Goal: Task Accomplishment & Management: Use online tool/utility

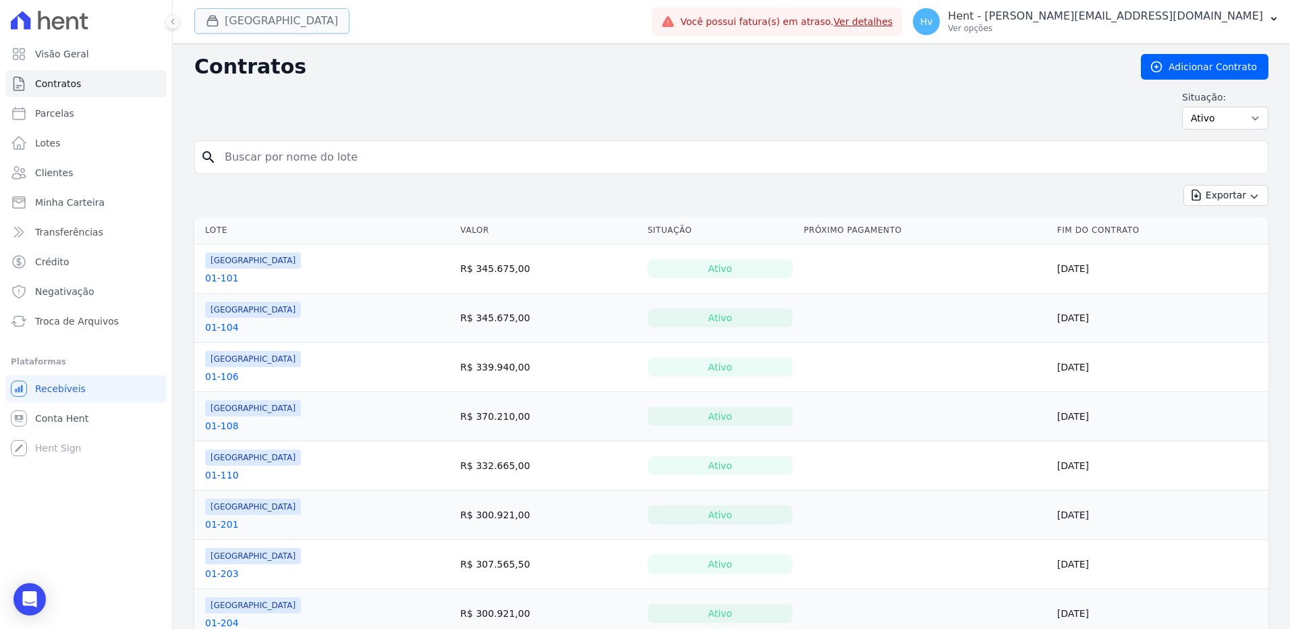
click at [275, 17] on button "[GEOGRAPHIC_DATA]" at bounding box center [271, 21] width 155 height 26
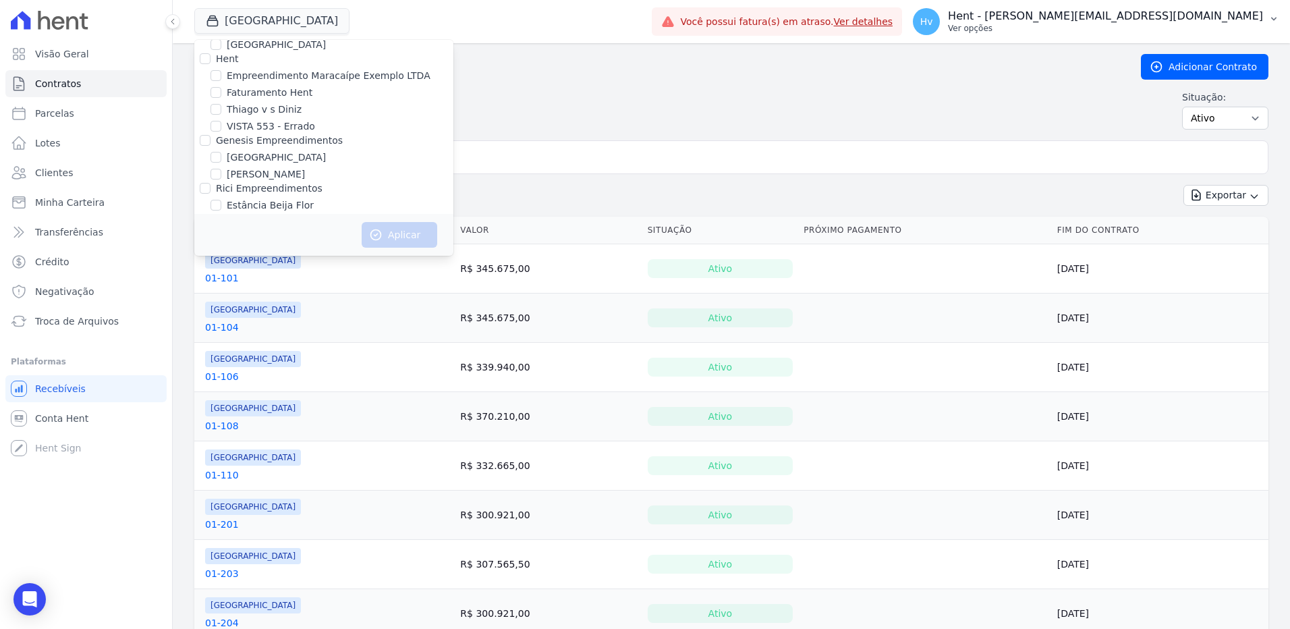
scroll to position [2638, 0]
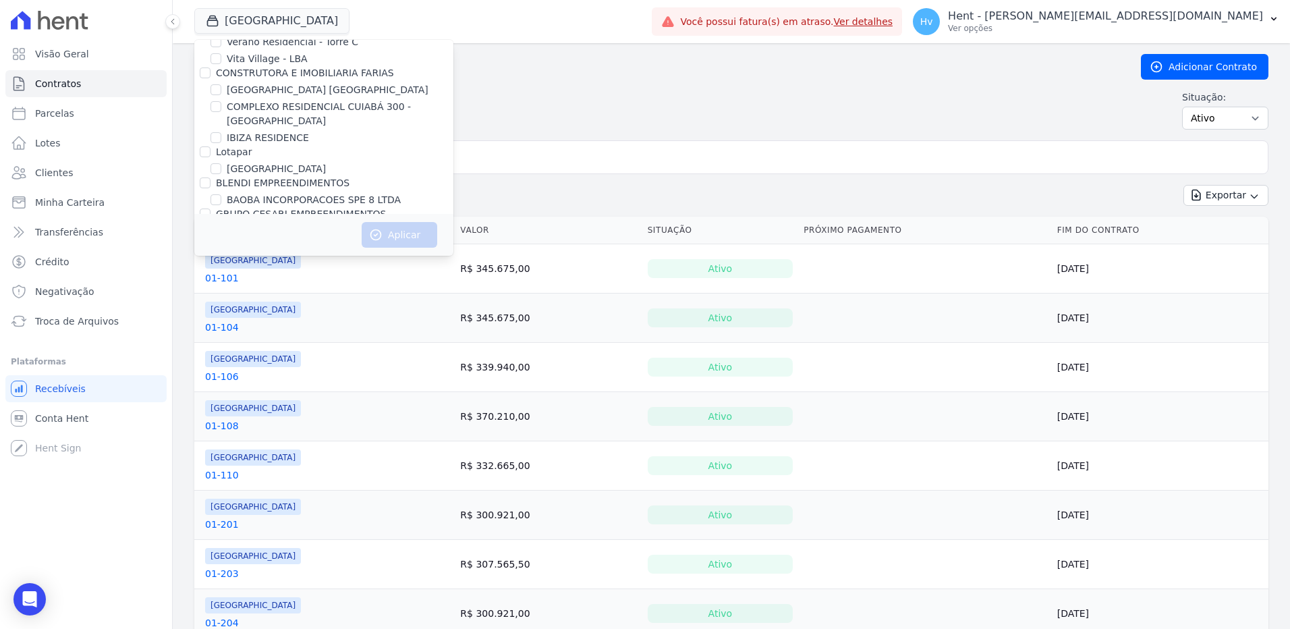
click at [273, 193] on label "BAOBA INCORPORACOES SPE 8 LTDA" at bounding box center [314, 200] width 174 height 14
click at [221, 194] on input "BAOBA INCORPORACOES SPE 8 LTDA" at bounding box center [216, 199] width 11 height 11
checkbox input "true"
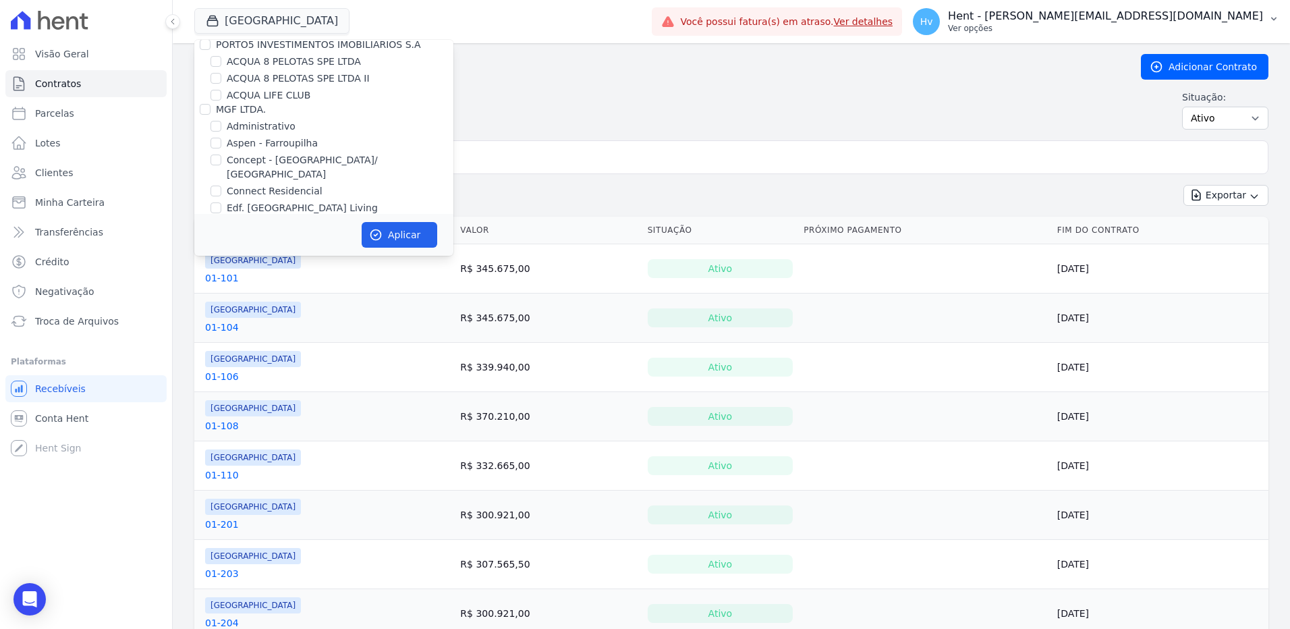
scroll to position [4538, 0]
click at [392, 239] on button "Aplicar" at bounding box center [400, 235] width 76 height 26
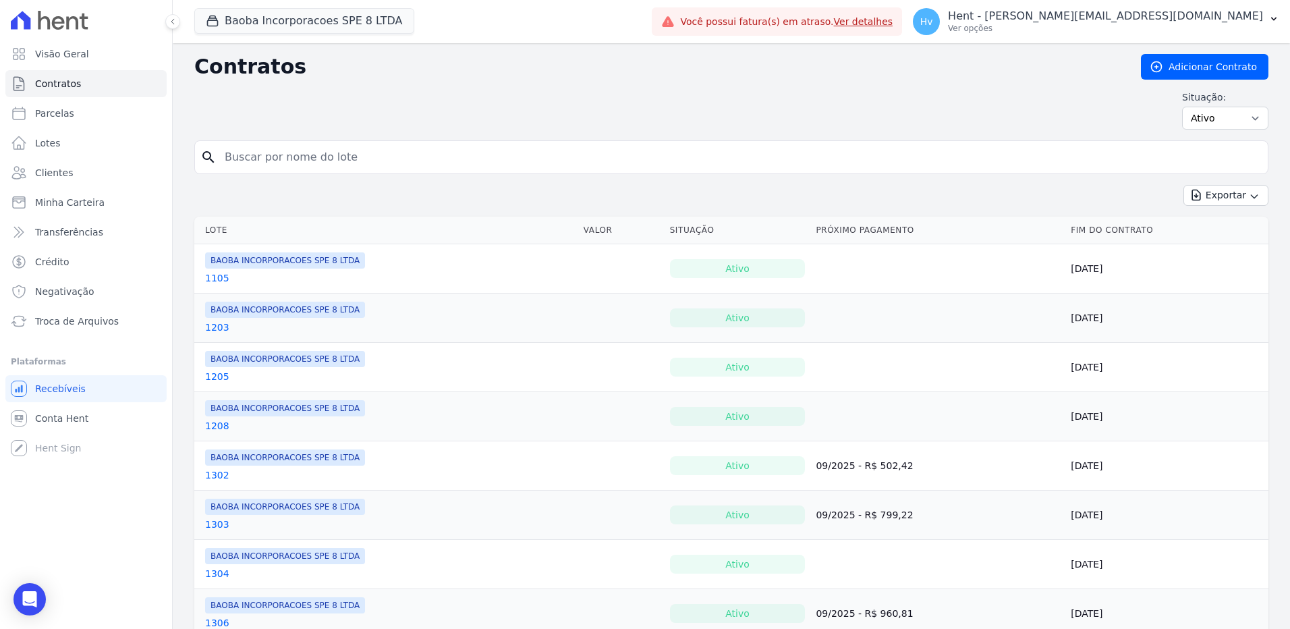
click at [771, 116] on div "Situação: Ativo Todos Pausado Distratado Rascunho Expirado Encerrado" at bounding box center [731, 109] width 1074 height 39
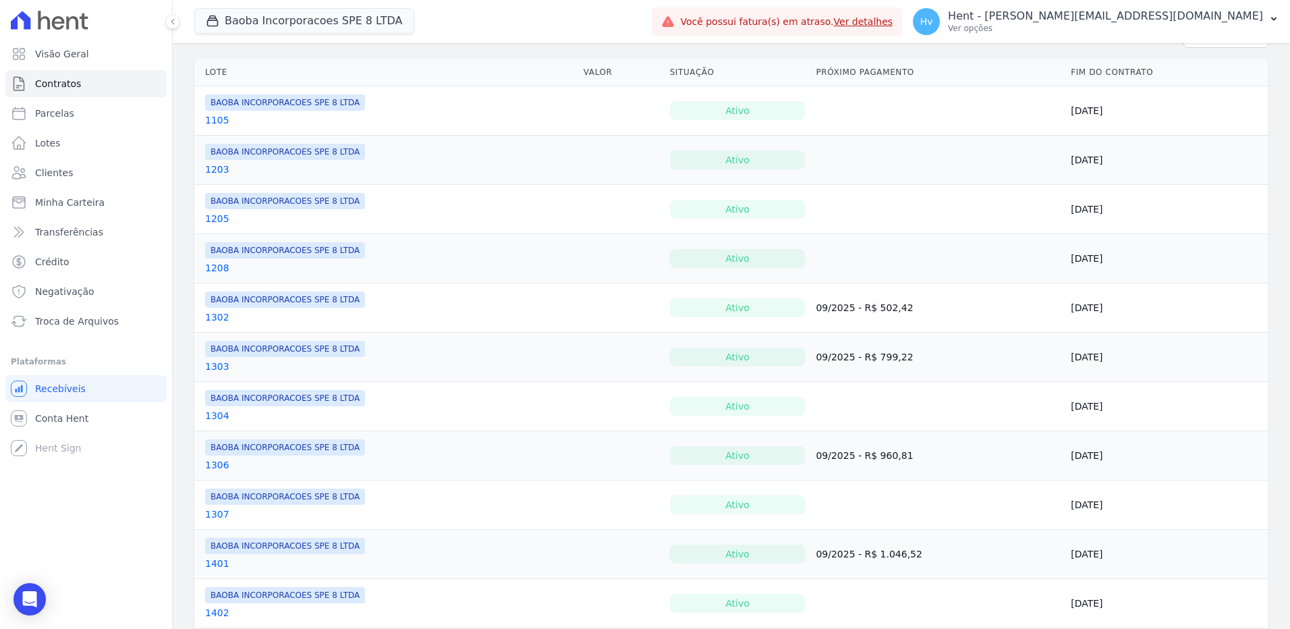
scroll to position [0, 0]
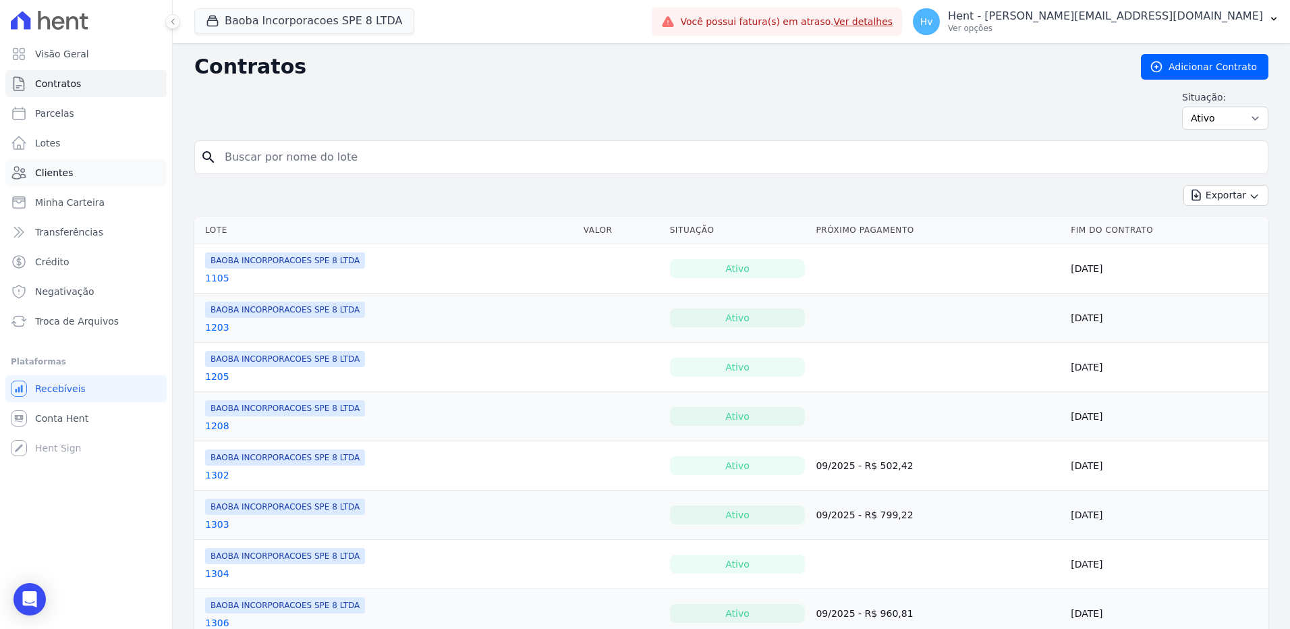
click at [61, 169] on span "Clientes" at bounding box center [54, 172] width 38 height 13
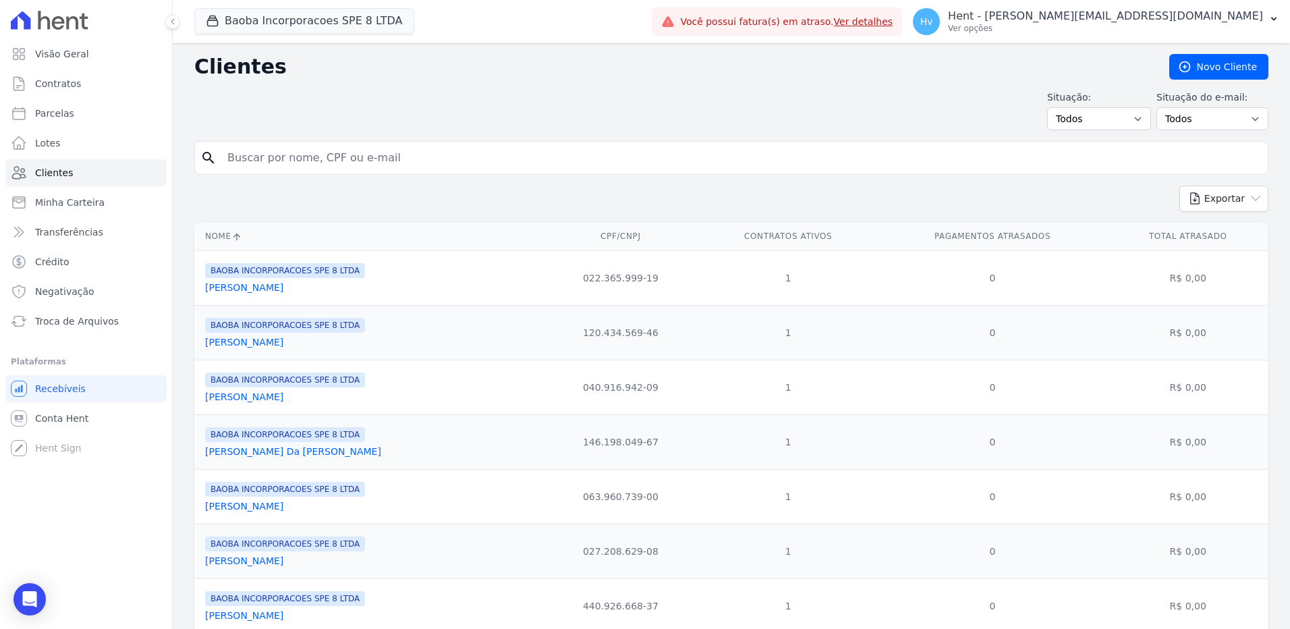
click at [327, 141] on div "search" at bounding box center [731, 158] width 1074 height 34
click at [340, 157] on input "search" at bounding box center [740, 157] width 1043 height 27
type input "teste"
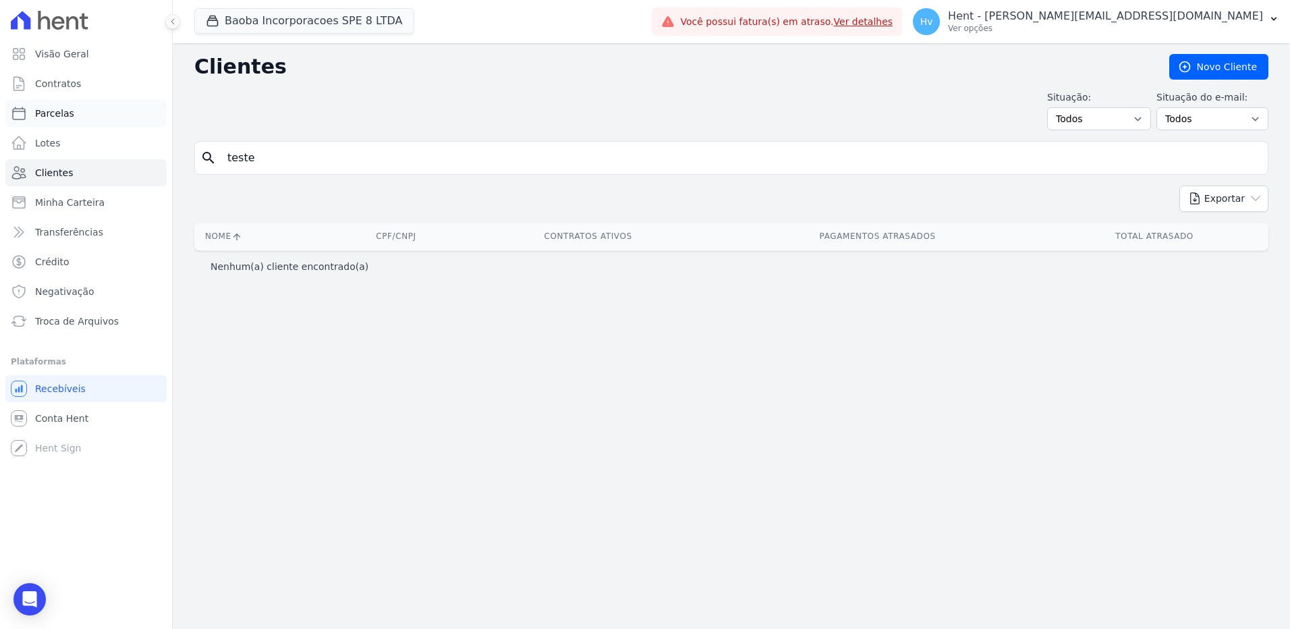
drag, startPoint x: 329, startPoint y: 153, endPoint x: 118, endPoint y: 107, distance: 216.2
click at [56, 138] on div "Visão Geral Contratos [GEOGRAPHIC_DATA] Lotes Clientes Minha Carteira Transferê…" at bounding box center [645, 314] width 1290 height 629
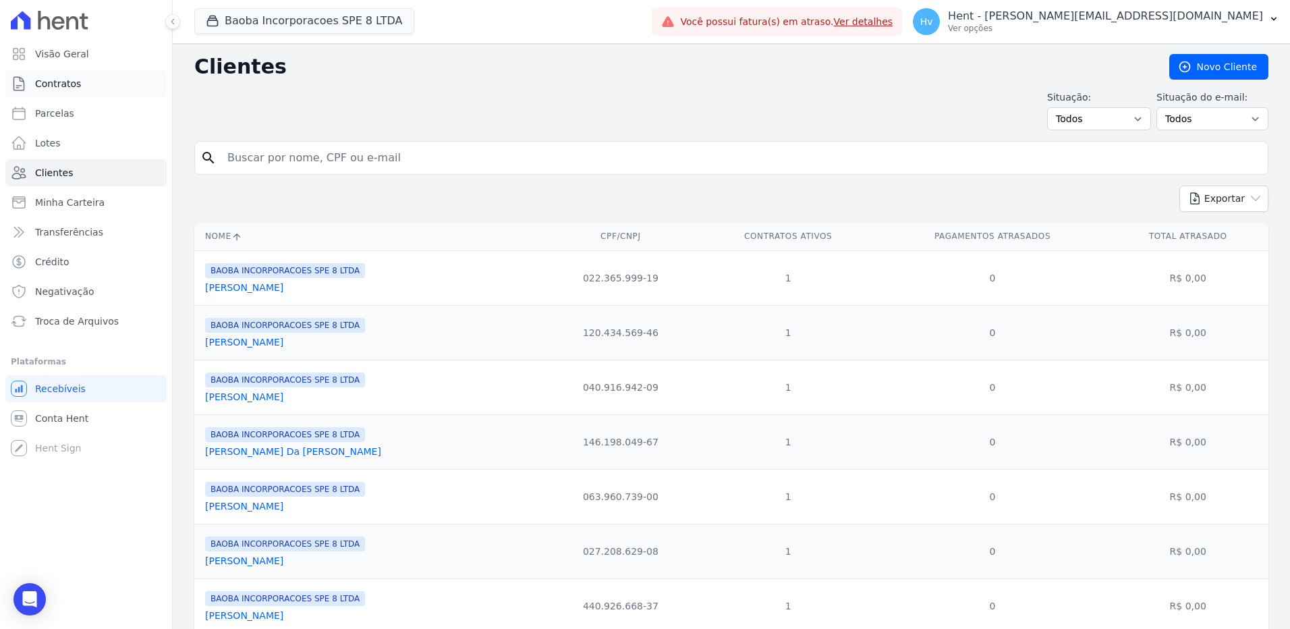
click at [79, 89] on link "Contratos" at bounding box center [85, 83] width 161 height 27
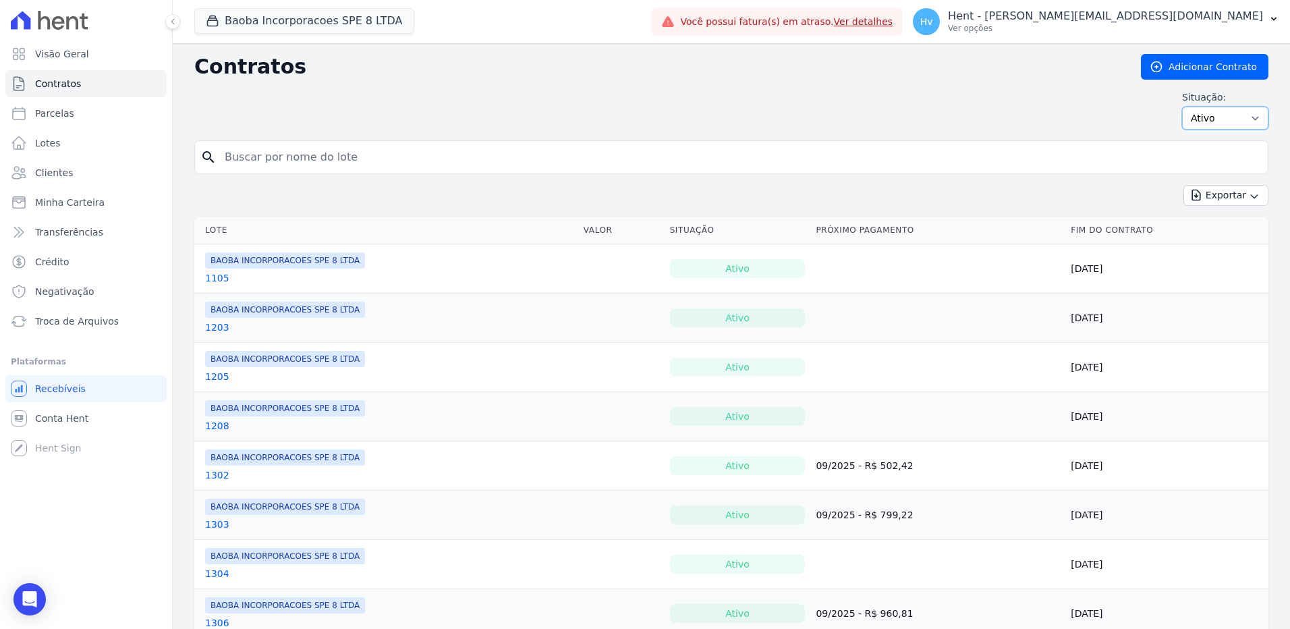
click at [1228, 118] on select "Ativo Todos Pausado Distratado Rascunho Expirado Encerrado" at bounding box center [1225, 118] width 86 height 23
click at [927, 111] on div "Situação: Ativo Todos Pausado Distratado Rascunho Expirado Encerrado" at bounding box center [731, 109] width 1074 height 39
click at [57, 167] on span "Clientes" at bounding box center [54, 172] width 38 height 13
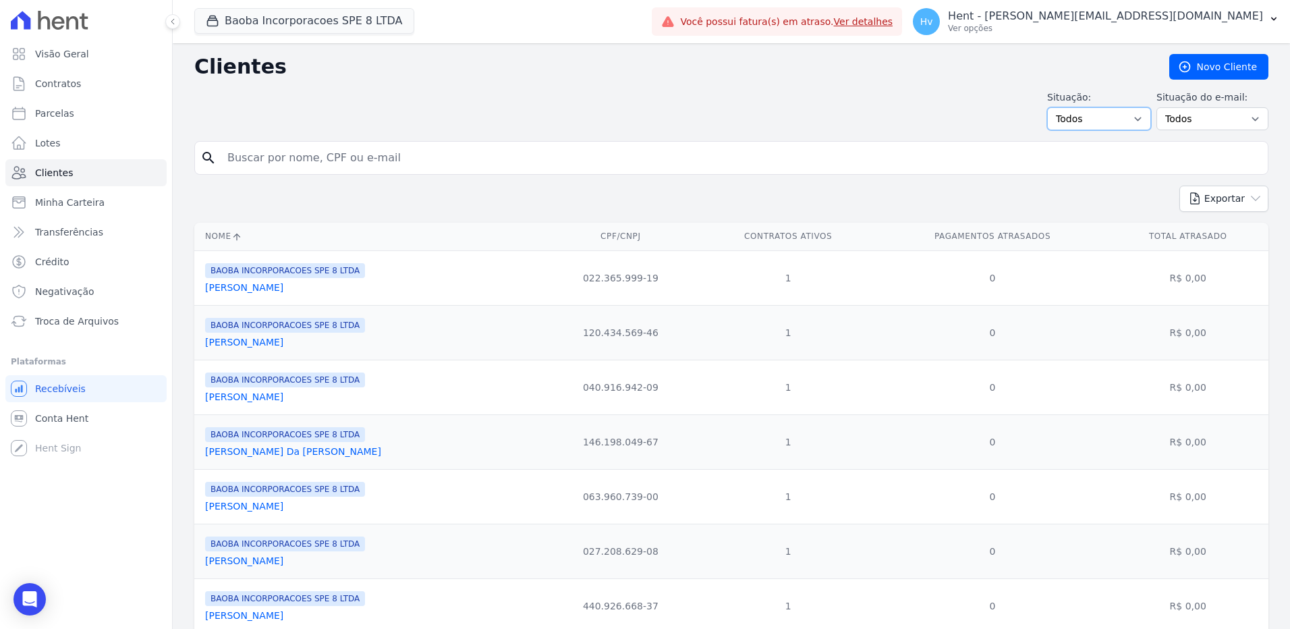
click at [1129, 118] on select "Todos Adimplentes Inadimplentes" at bounding box center [1099, 118] width 104 height 23
click at [1177, 125] on select "Todos Confirmado Não confirmado" at bounding box center [1213, 118] width 112 height 23
click at [705, 130] on div "Situação: Todos Adimplentes Inadimplentes Situação do e-mail: Todos Confirmado …" at bounding box center [731, 110] width 1074 height 40
click at [1235, 193] on button "Exportar" at bounding box center [1224, 199] width 89 height 26
click at [1237, 253] on link "CSV" at bounding box center [1253, 254] width 76 height 25
